Goal: Browse casually

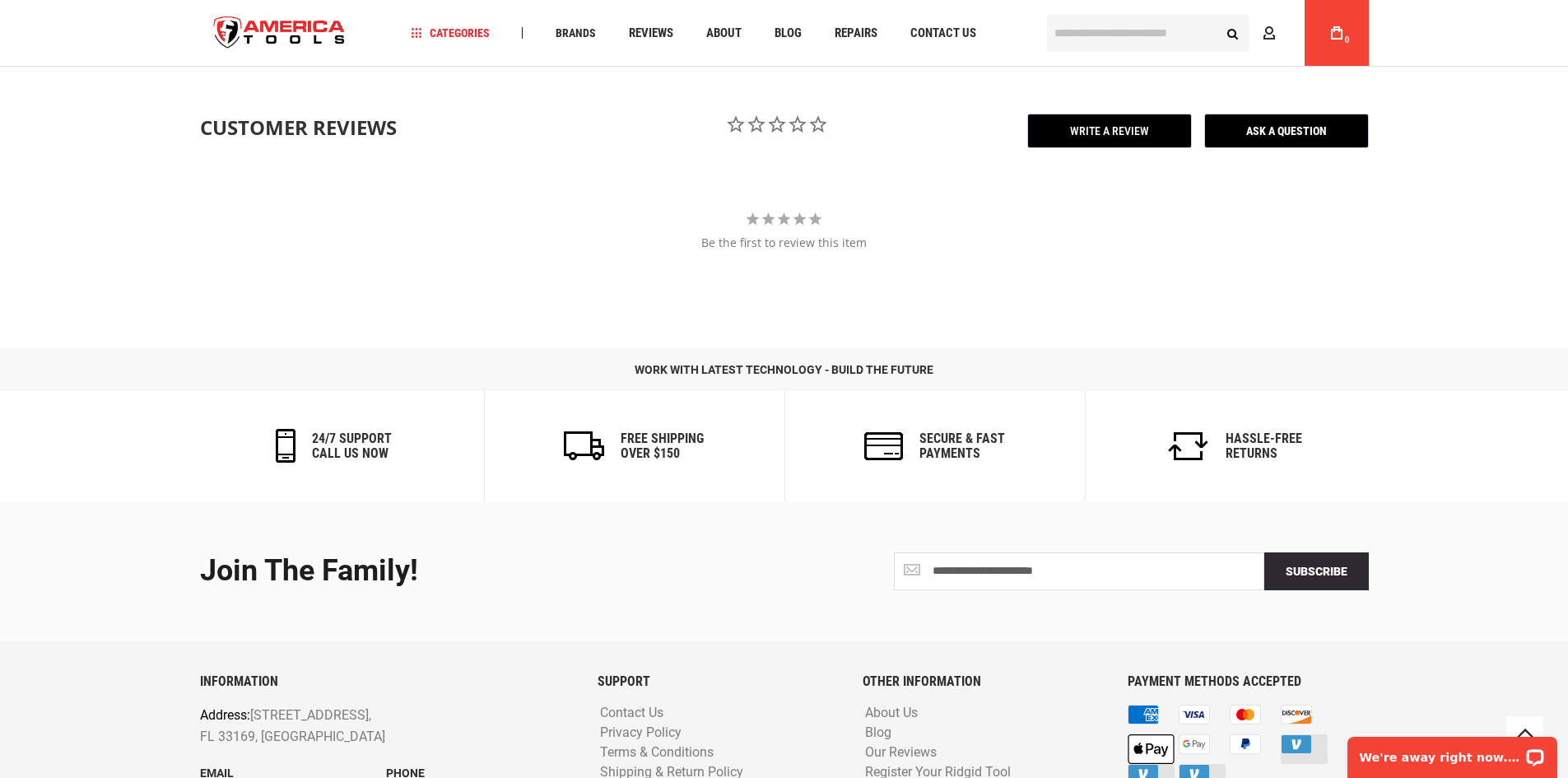
scroll to position [2480, 0]
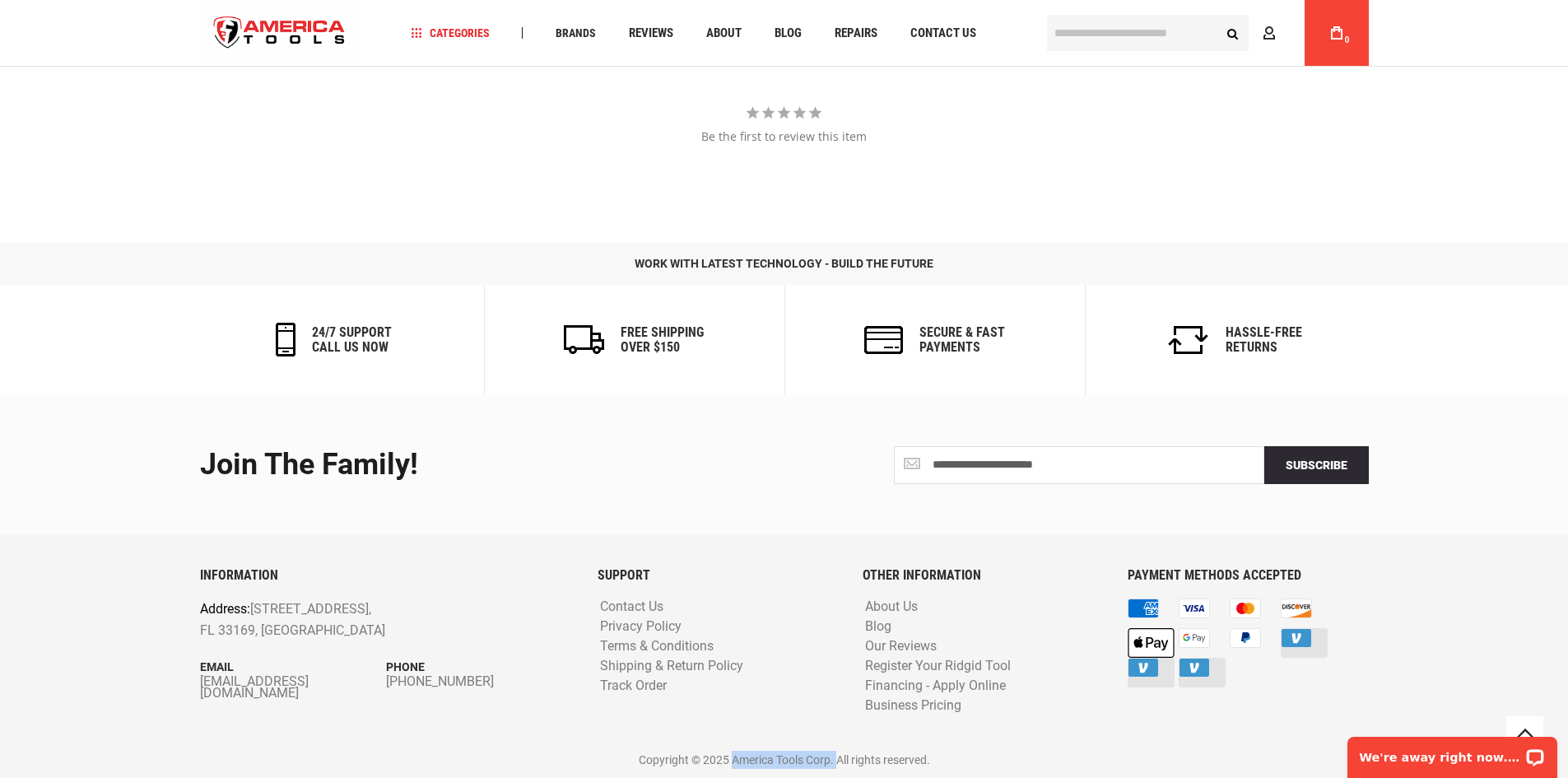
drag, startPoint x: 730, startPoint y: 762, endPoint x: 835, endPoint y: 767, distance: 105.1
click at [835, 767] on p "Copyright © 2025 America Tools Corp. All rights reserved." at bounding box center [784, 760] width 1169 height 18
copy p "America Tools Corp."
click at [989, 744] on div "INFORMATION Address: 1157 NW 159th Dr, Miami, FL 33169, United States Email inf…" at bounding box center [784, 669] width 1169 height 202
drag, startPoint x: 733, startPoint y: 760, endPoint x: 833, endPoint y: 765, distance: 100.1
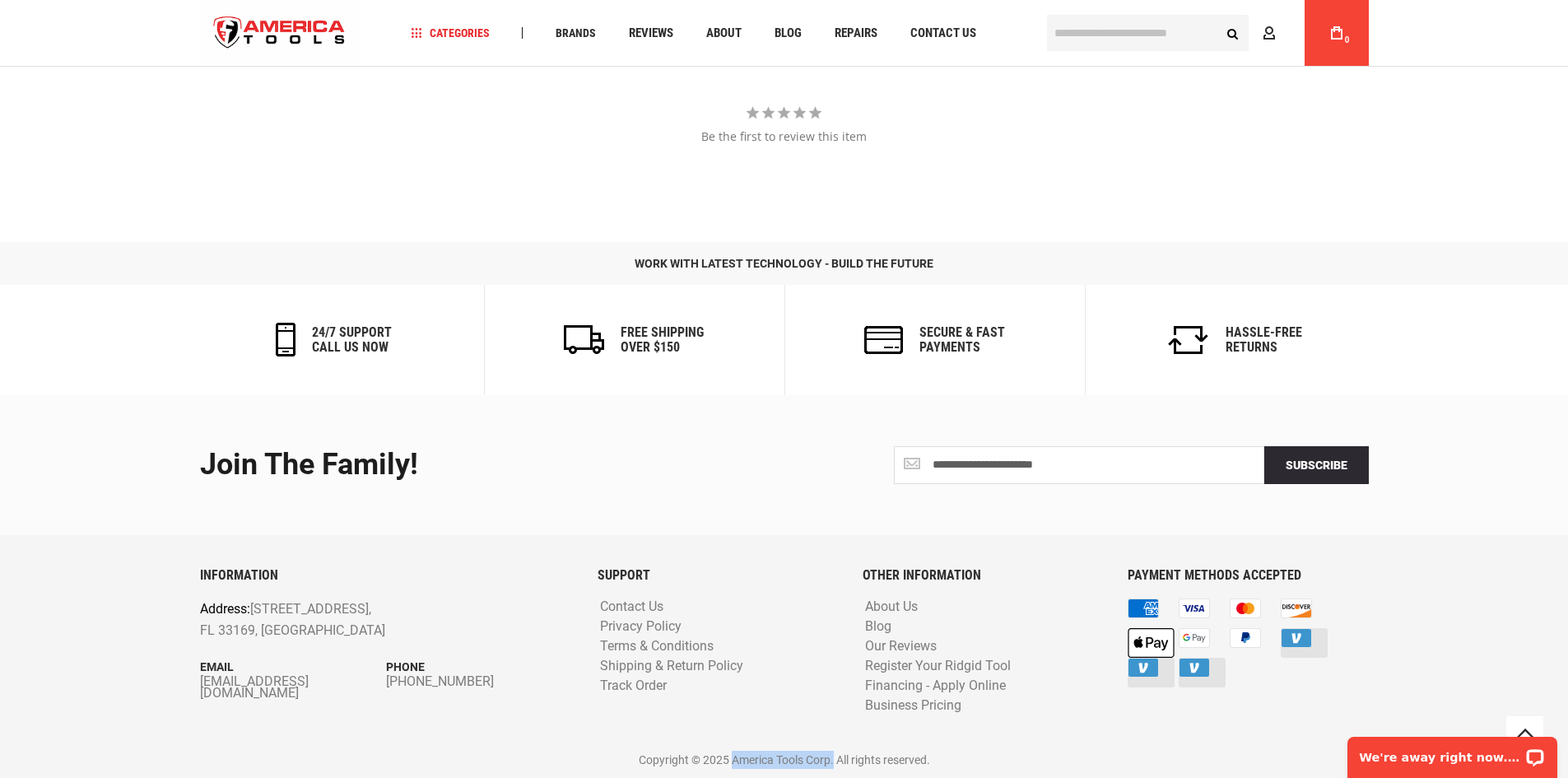
click at [833, 765] on p "Copyright © 2025 America Tools Corp. All rights reserved." at bounding box center [784, 760] width 1169 height 18
copy p "America Tools Corp."
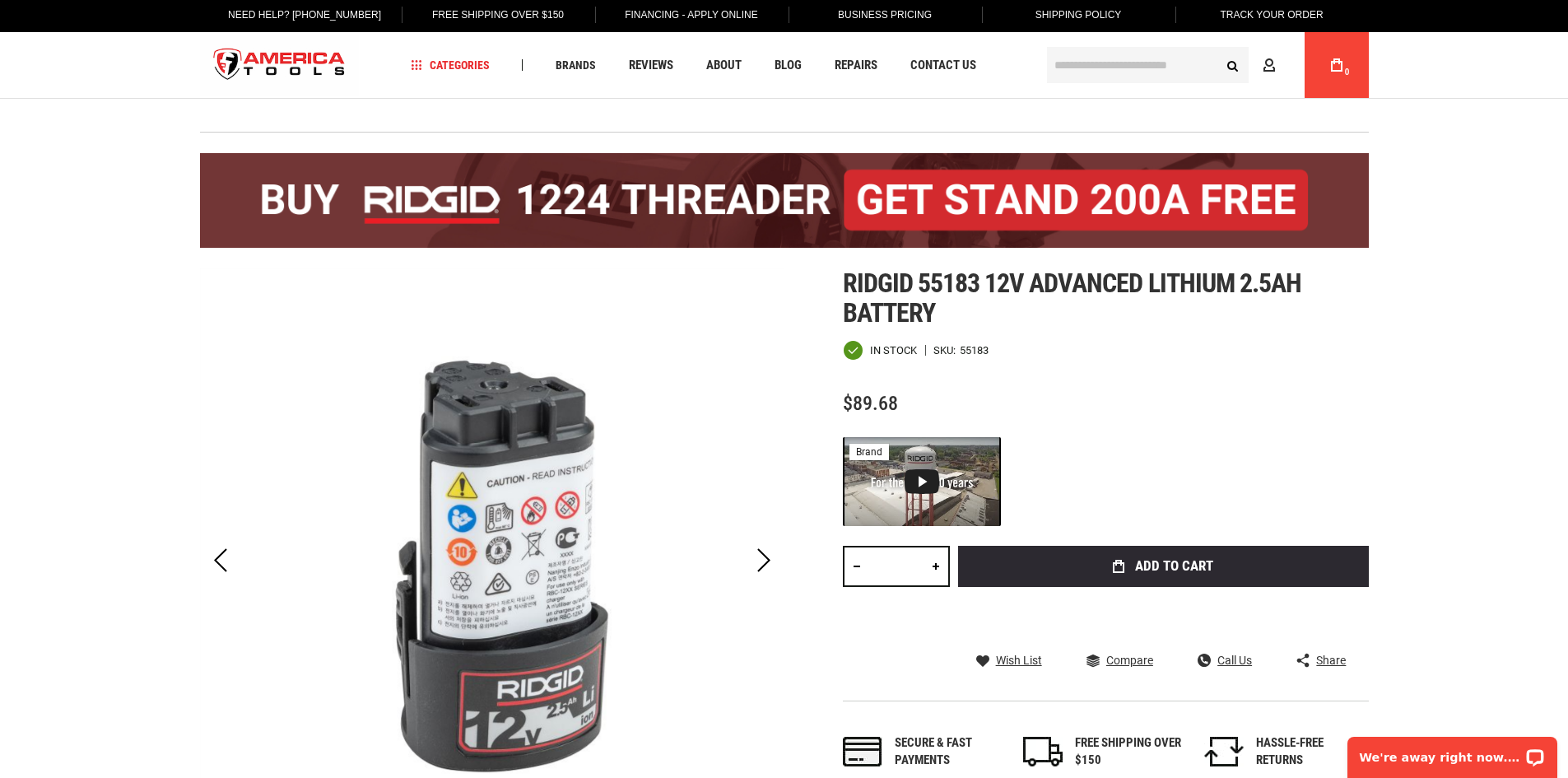
scroll to position [0, 0]
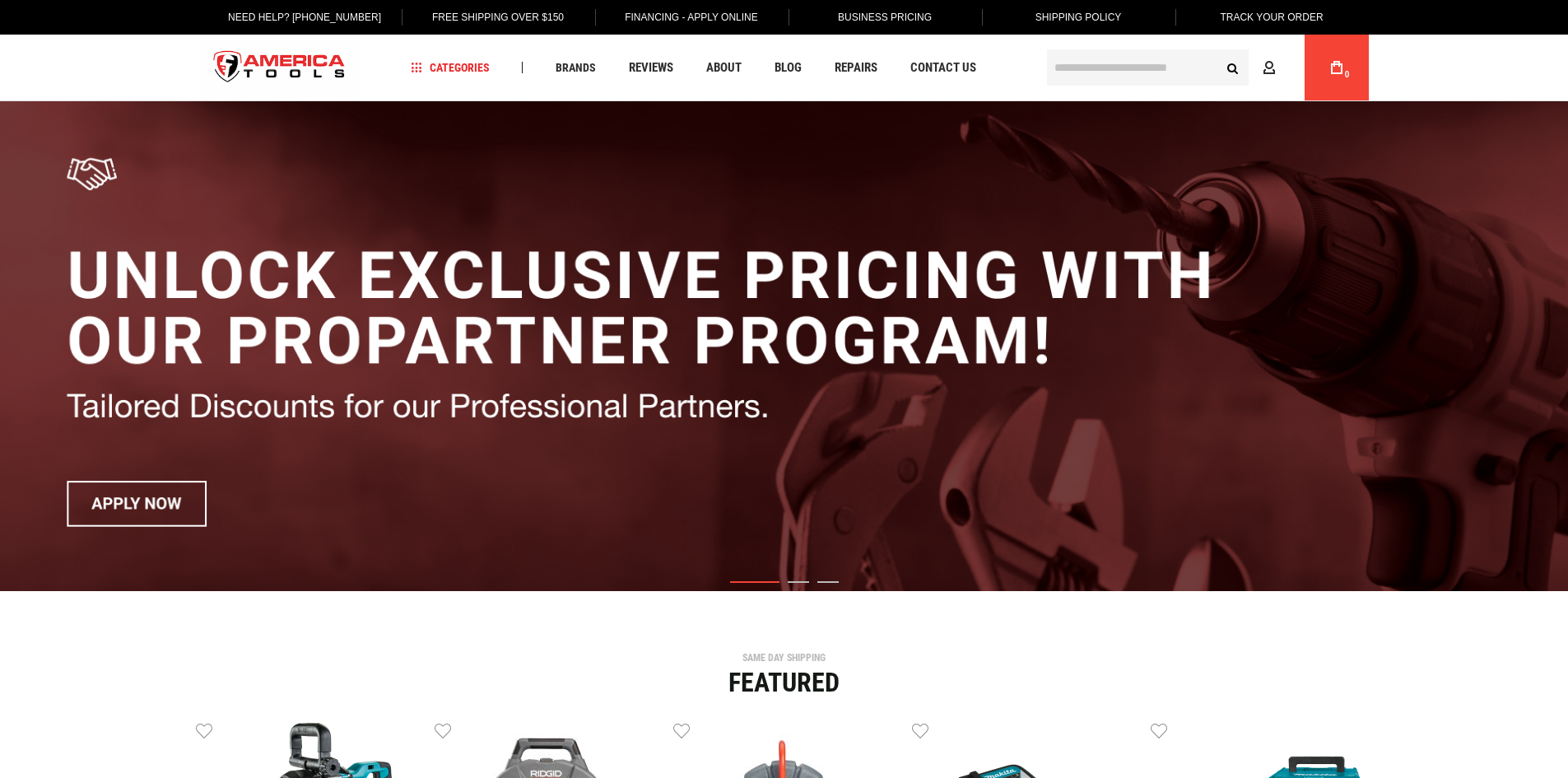
click at [849, 4] on link "Business Pricing" at bounding box center [884, 17] width 119 height 35
